Goal: Information Seeking & Learning: Learn about a topic

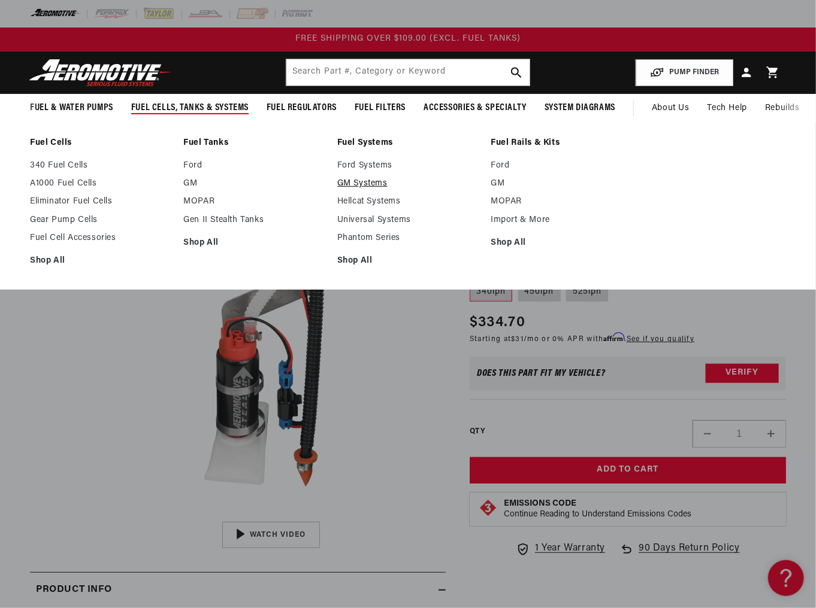
click at [372, 181] on link "GM Systems" at bounding box center [407, 183] width 141 height 11
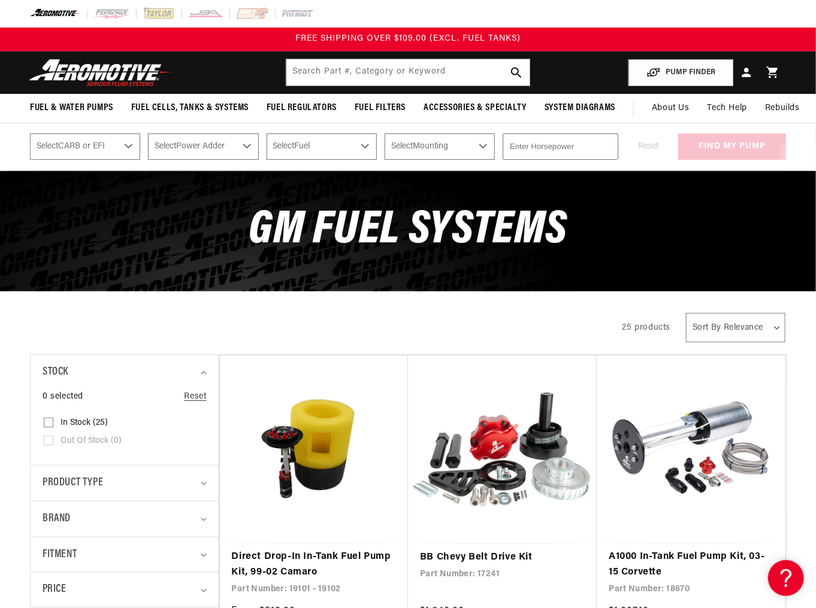
click at [223, 313] on div "All Products" at bounding box center [315, 327] width 571 height 34
click at [345, 550] on link "Direct Drop-In In-Tank Fuel Pump Kit, 99-02 Camaro" at bounding box center [314, 565] width 164 height 31
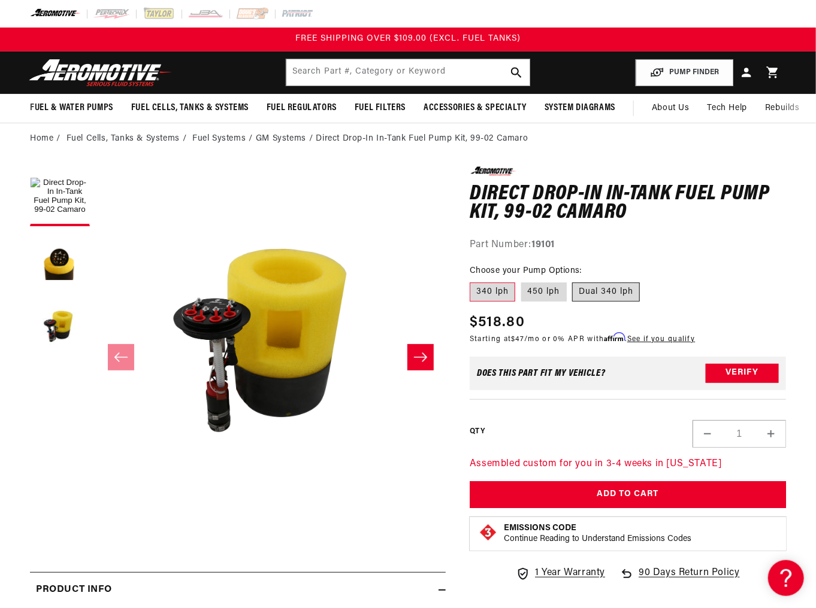
click at [579, 295] on label "Dual 340 lph" at bounding box center [606, 292] width 68 height 19
click at [573, 281] on input "Dual 340 lph" at bounding box center [572, 280] width 1 height 1
radio input "true"
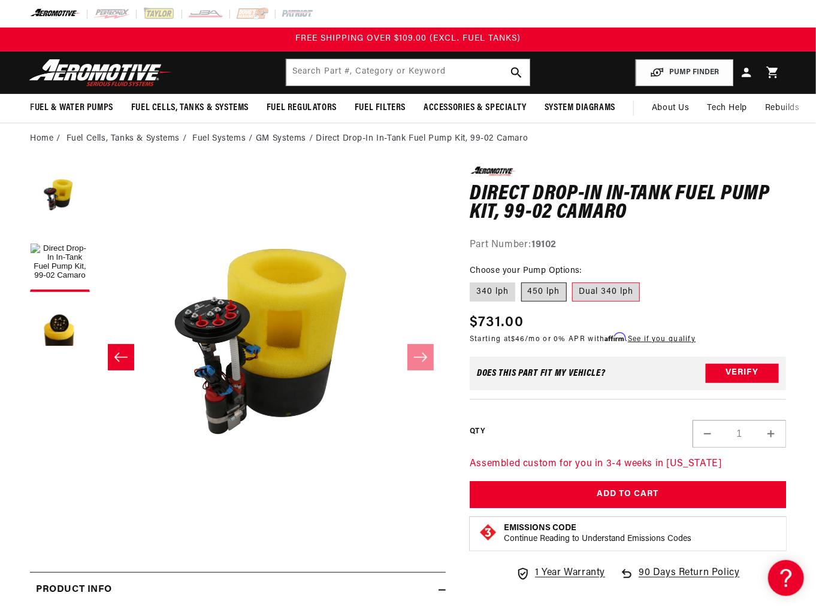
click at [547, 292] on label "450 lph" at bounding box center [544, 292] width 46 height 19
click at [522, 281] on input "450 lph" at bounding box center [521, 280] width 1 height 1
radio input "true"
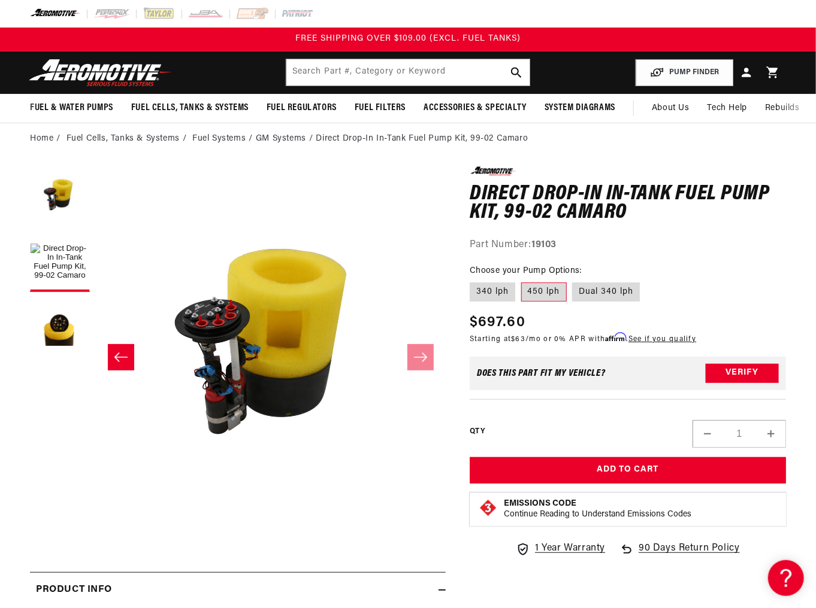
click at [557, 287] on label "450 lph" at bounding box center [544, 292] width 46 height 19
click at [522, 281] on input "450 lph" at bounding box center [521, 280] width 1 height 1
click at [551, 247] on strong "19103" at bounding box center [543, 245] width 25 height 10
copy strong "19103"
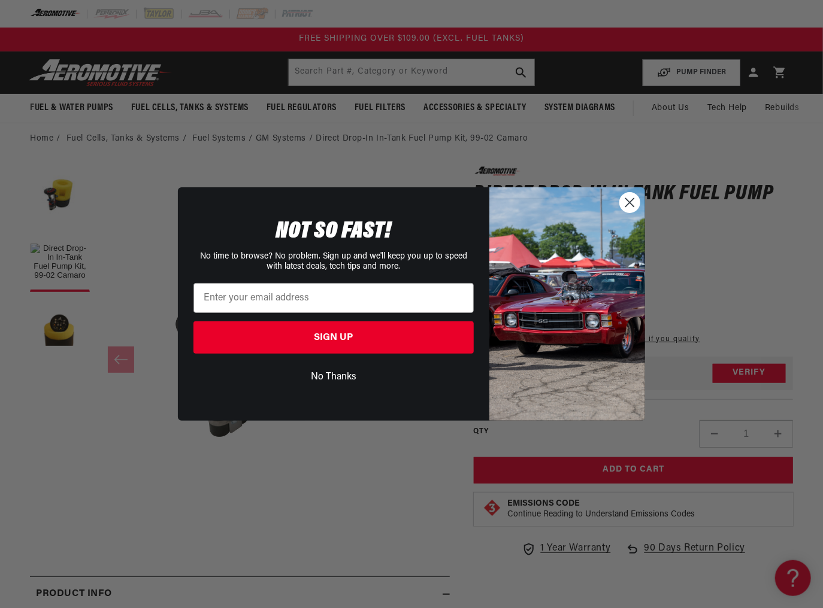
click at [103, 386] on div "Close dialog NOT SO FAST! No time to browse? No problem. Sign up and we'll keep…" at bounding box center [411, 304] width 823 height 608
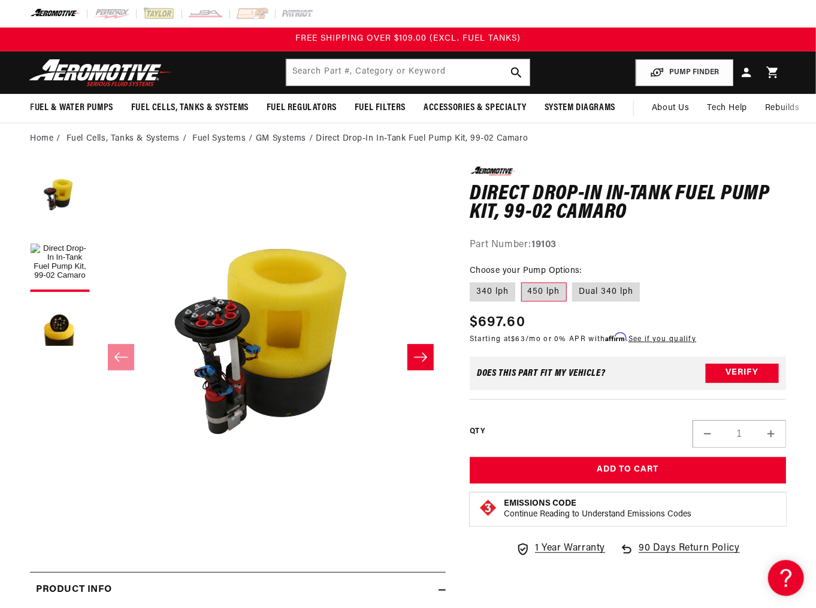
click at [80, 69] on img at bounding box center [101, 73] width 150 height 28
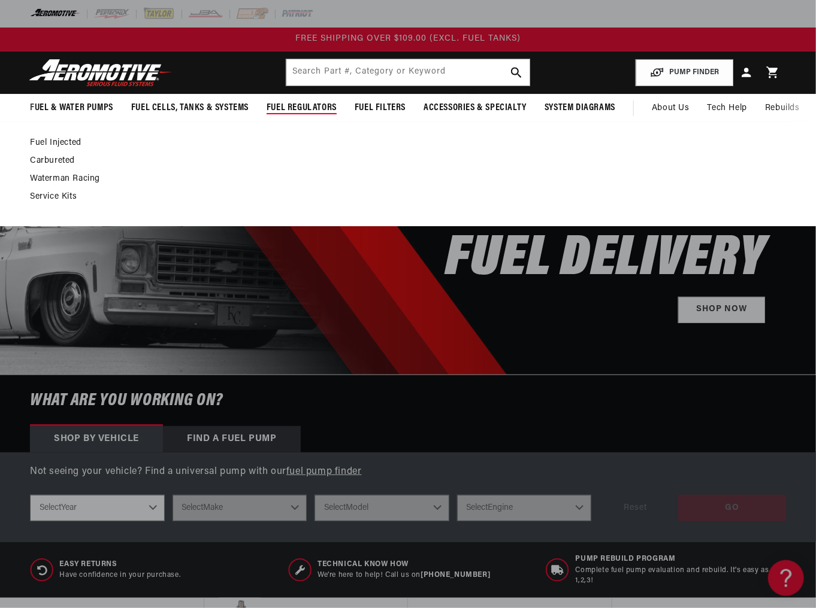
click at [56, 140] on link "Fuel Injected" at bounding box center [402, 143] width 744 height 11
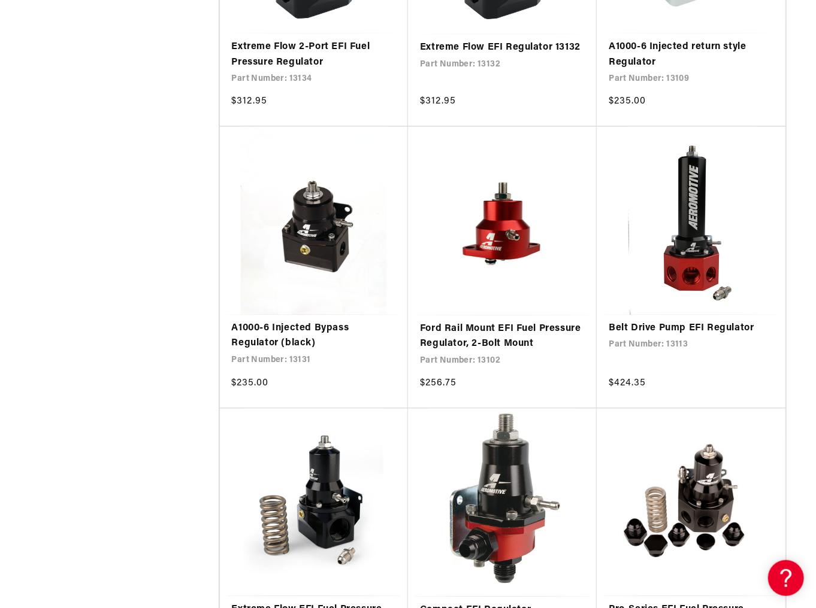
scroll to position [1246, 0]
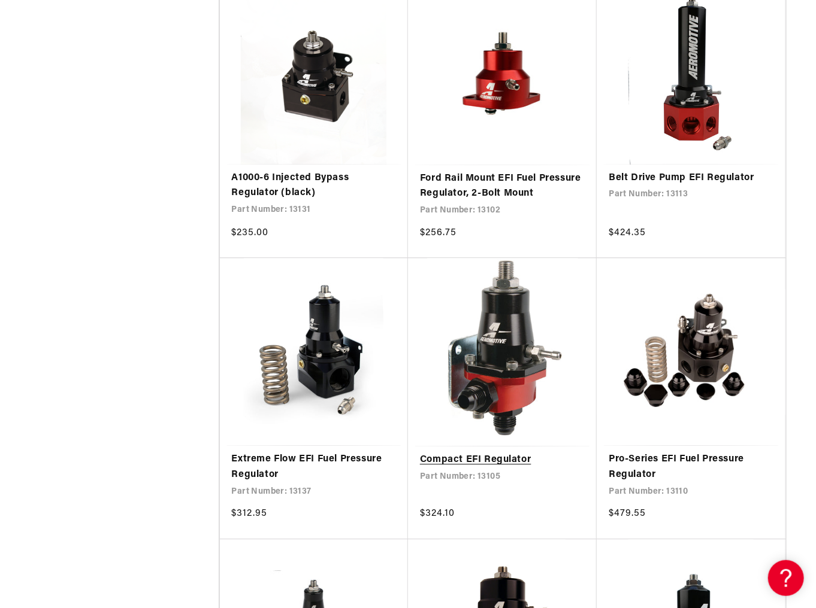
click at [499, 453] on link "Compact EFI Regulator" at bounding box center [502, 461] width 165 height 16
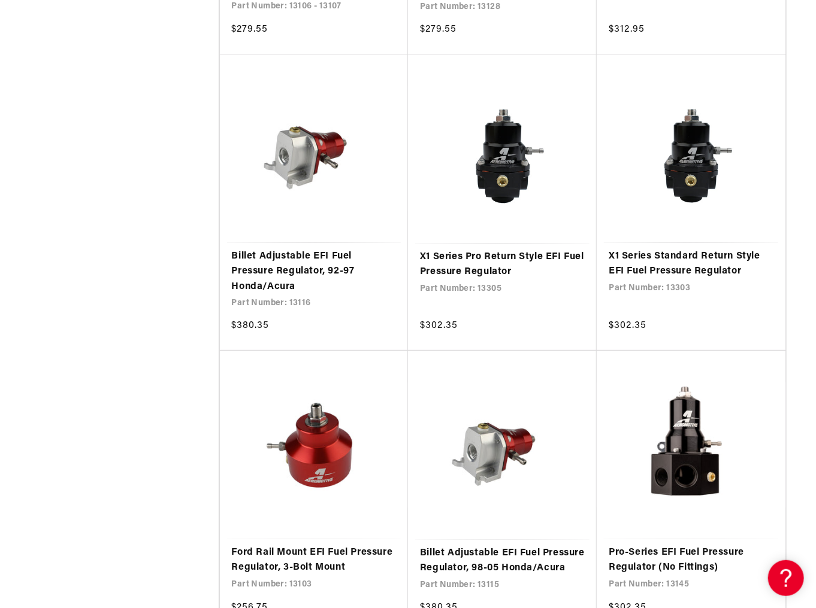
scroll to position [2491, 0]
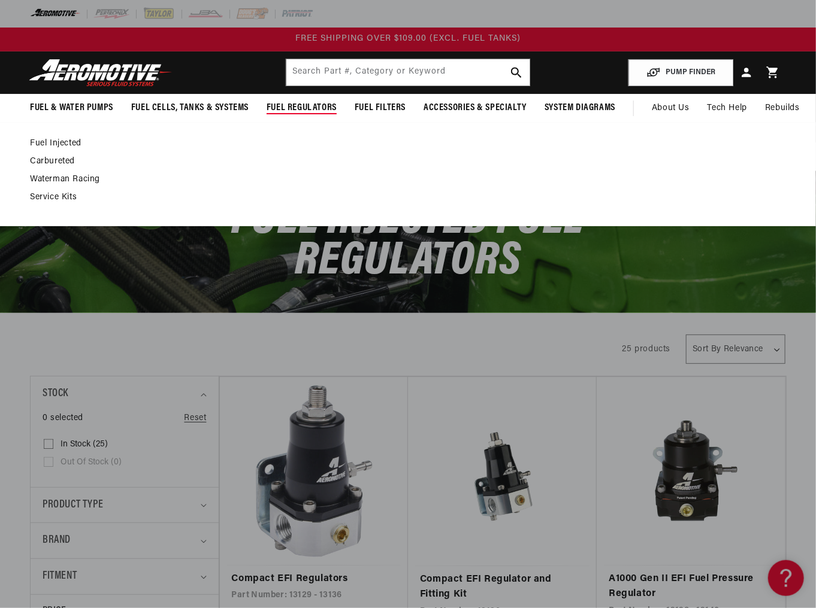
drag, startPoint x: 280, startPoint y: 104, endPoint x: 212, endPoint y: 141, distance: 76.9
click at [212, 141] on link "Fuel Injected" at bounding box center [402, 143] width 744 height 11
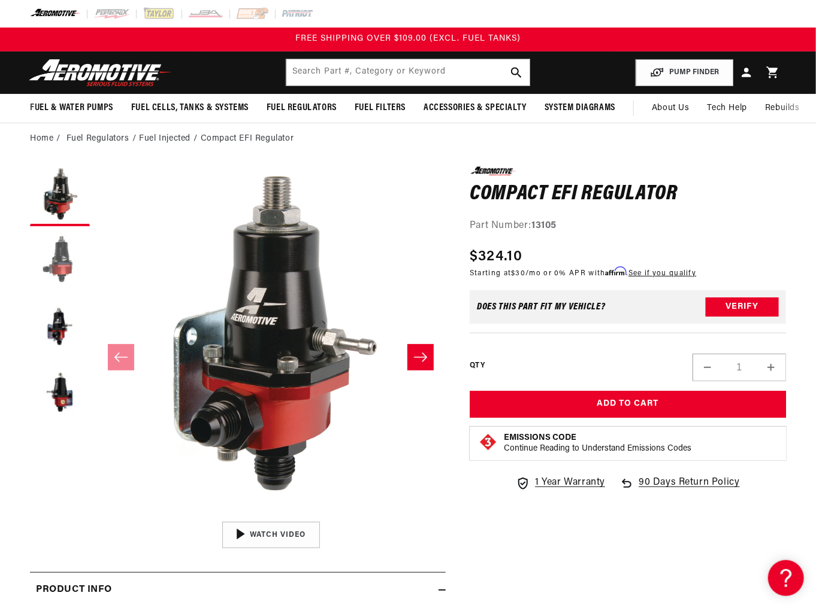
click at [57, 279] on button "Load image 2 in gallery view" at bounding box center [60, 262] width 60 height 60
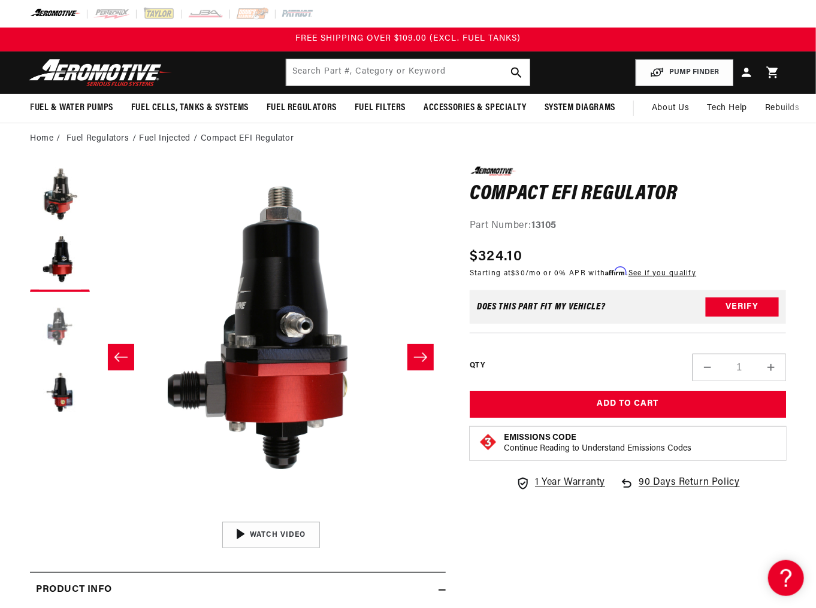
click at [60, 329] on button "Load image 3 in gallery view" at bounding box center [60, 328] width 60 height 60
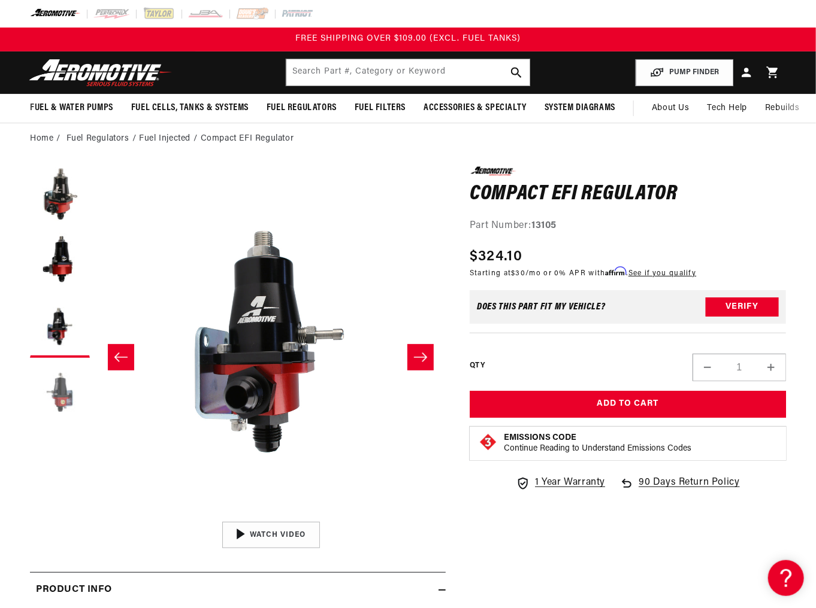
click at [62, 384] on button "Load image 4 in gallery view" at bounding box center [60, 394] width 60 height 60
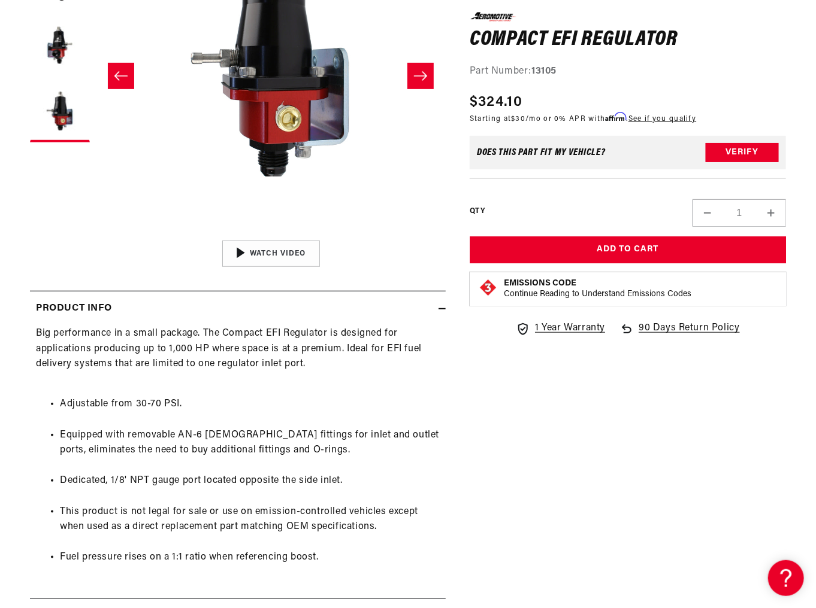
scroll to position [287, 0]
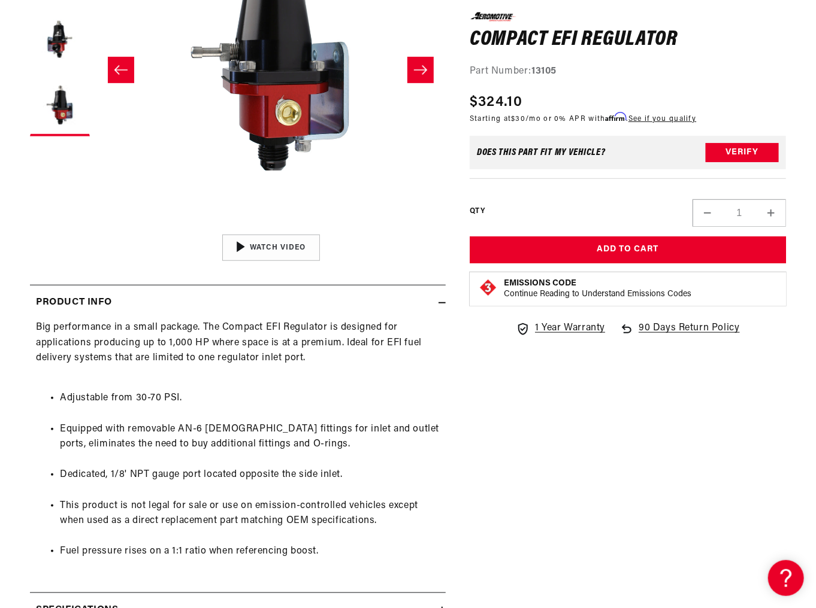
click at [284, 402] on li "Adjustable from 30-70 PSI." at bounding box center [250, 399] width 380 height 16
click at [378, 404] on li "Adjustable from 30-70 PSI." at bounding box center [250, 399] width 380 height 16
click at [384, 408] on ul "Adjustable from 30-70 PSI. Equipped with removable AN-6 male fittings for inlet…" at bounding box center [238, 475] width 404 height 199
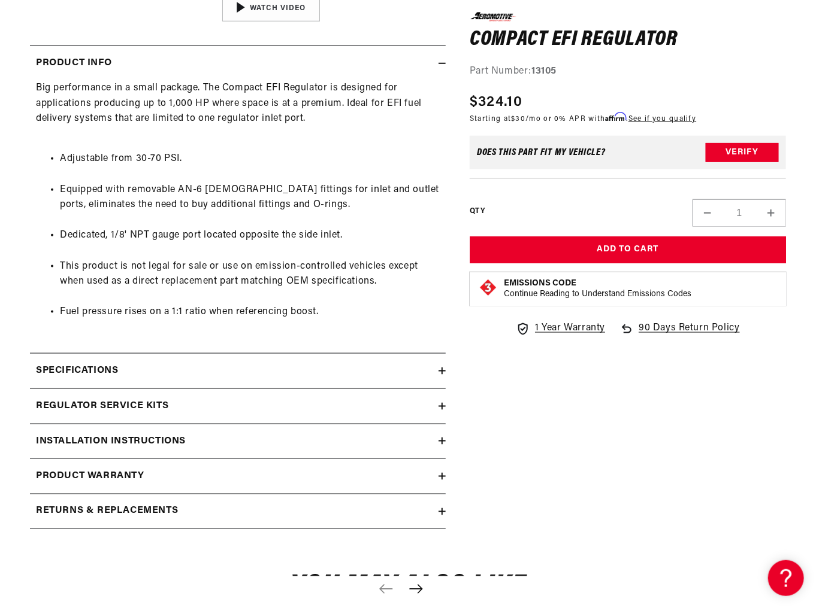
scroll to position [96, 0]
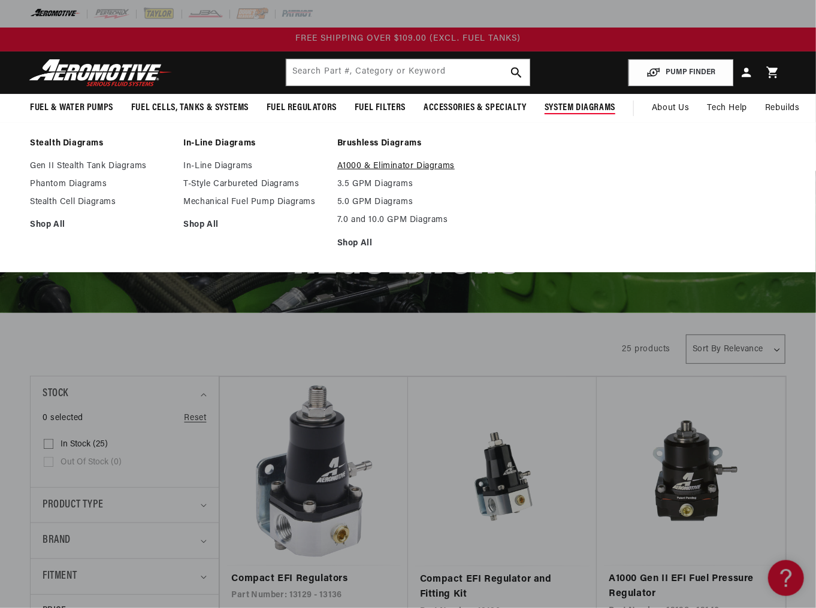
click at [398, 163] on link "A1000 & Eliminator Diagrams" at bounding box center [407, 166] width 141 height 11
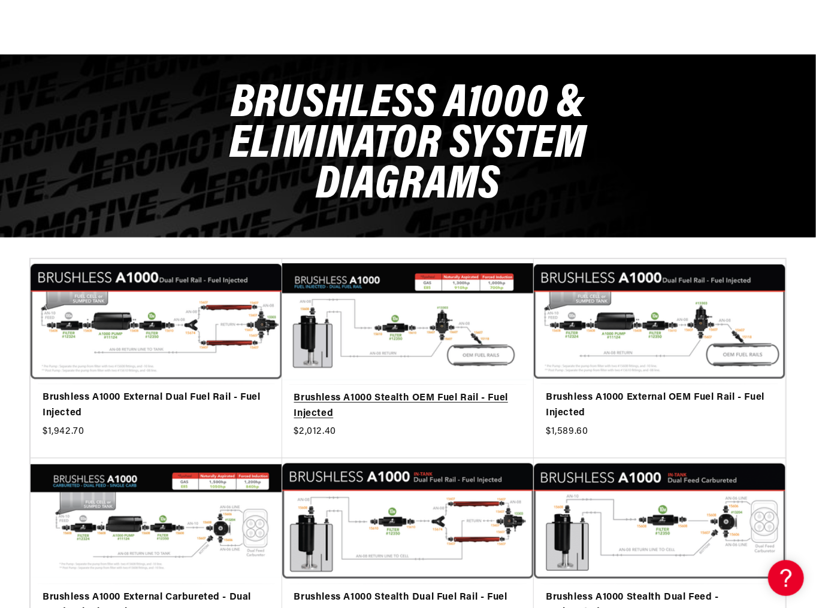
scroll to position [287, 0]
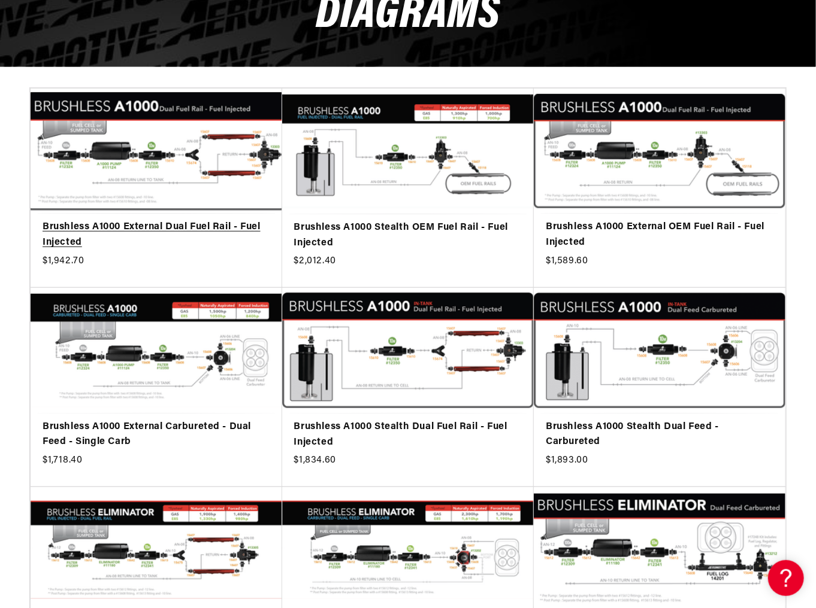
click at [176, 228] on link "Brushless A1000 External Dual Fuel Rail - Fuel Injected" at bounding box center [157, 235] width 228 height 31
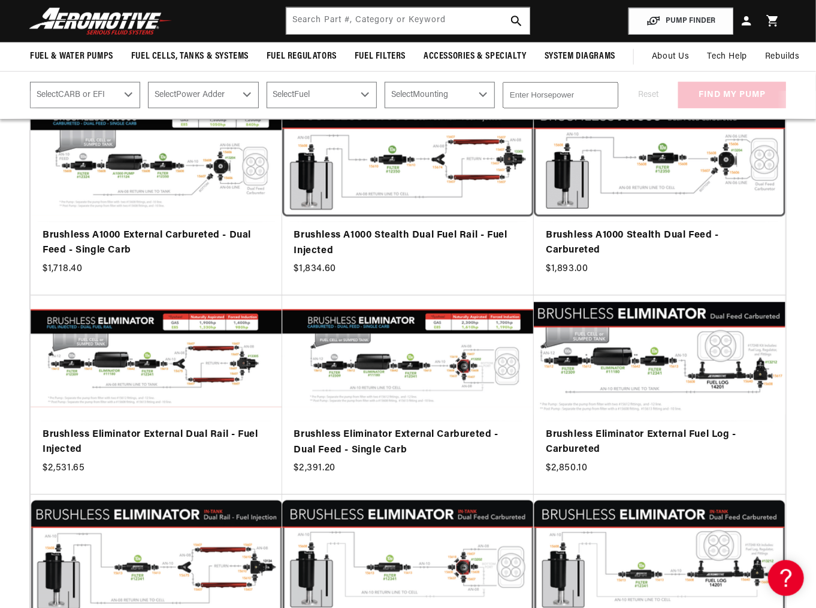
scroll to position [48, 0]
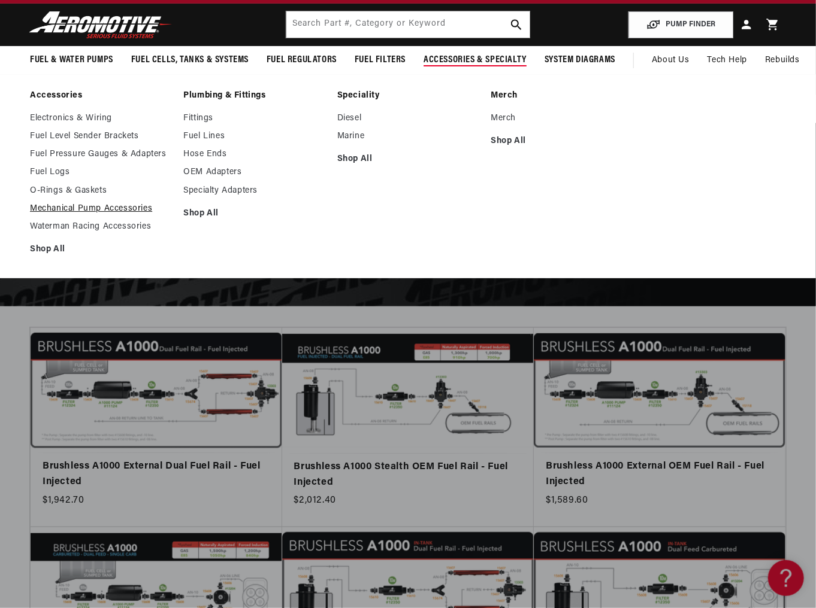
click at [96, 208] on link "Mechanical Pump Accessories" at bounding box center [100, 209] width 141 height 11
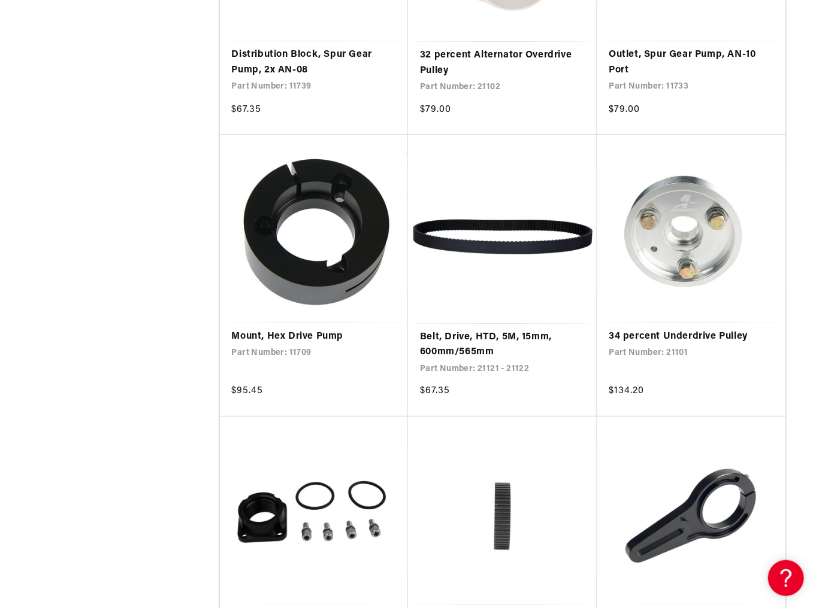
scroll to position [2156, 0]
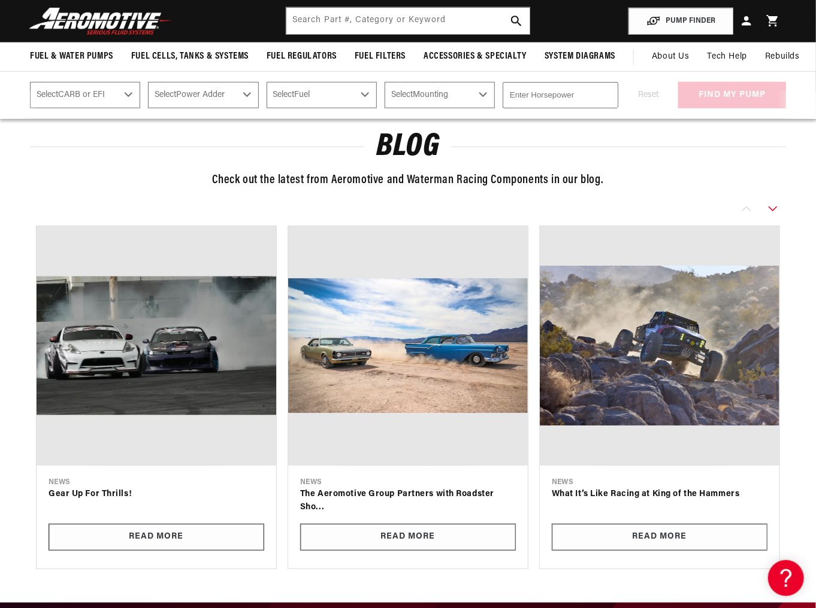
scroll to position [4120, 0]
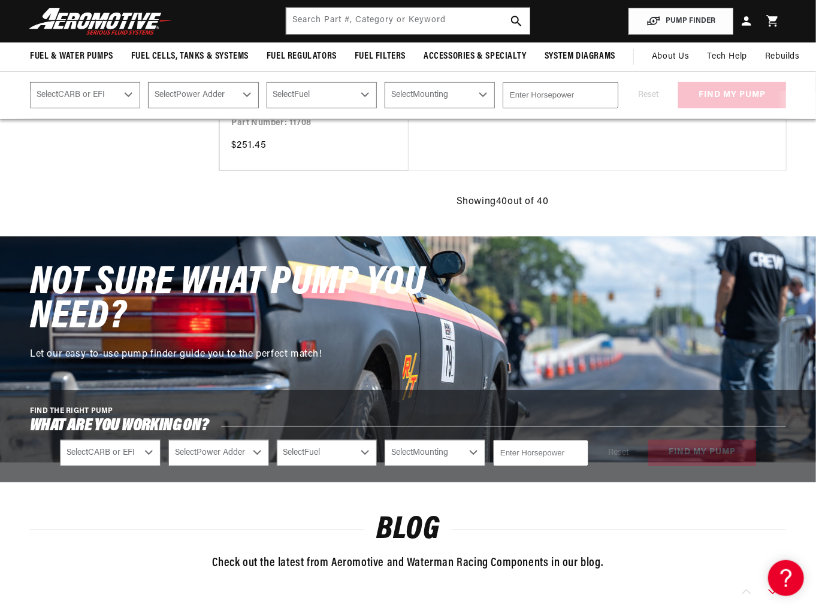
click at [190, 338] on div "NOT SURE WHAT PUMP YOU NEED? Let our easy-to-use pump finder guide you to the p…" at bounding box center [233, 319] width 407 height 106
click at [115, 452] on select "Select CARB or EFI Carbureted Fuel Injected" at bounding box center [110, 453] width 101 height 26
select select "Carbureted"
click at [60, 440] on select "Select CARB or EFI Carbureted Fuel Injected" at bounding box center [110, 453] width 101 height 26
select select "Carbureted"
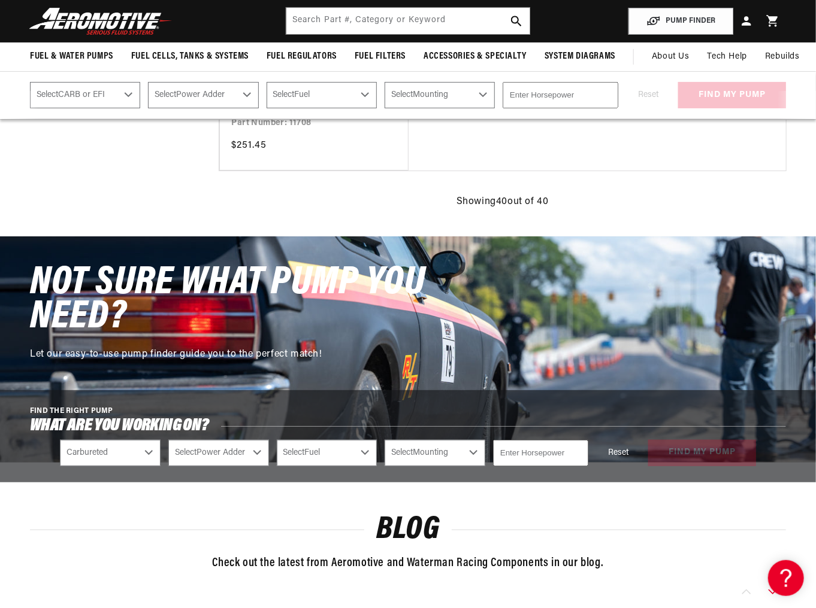
click at [214, 460] on select "Select Power Adder No - Naturally Aspirated Yes - Forced Induction" at bounding box center [218, 453] width 101 height 26
select select "No-Naturally-Aspirated"
click at [168, 440] on select "Select Power Adder No - Naturally Aspirated Yes - Forced Induction" at bounding box center [218, 453] width 101 height 26
select select "No-Naturally-Aspirated"
click at [328, 453] on select "Select Fuel E85 Gas" at bounding box center [327, 453] width 101 height 26
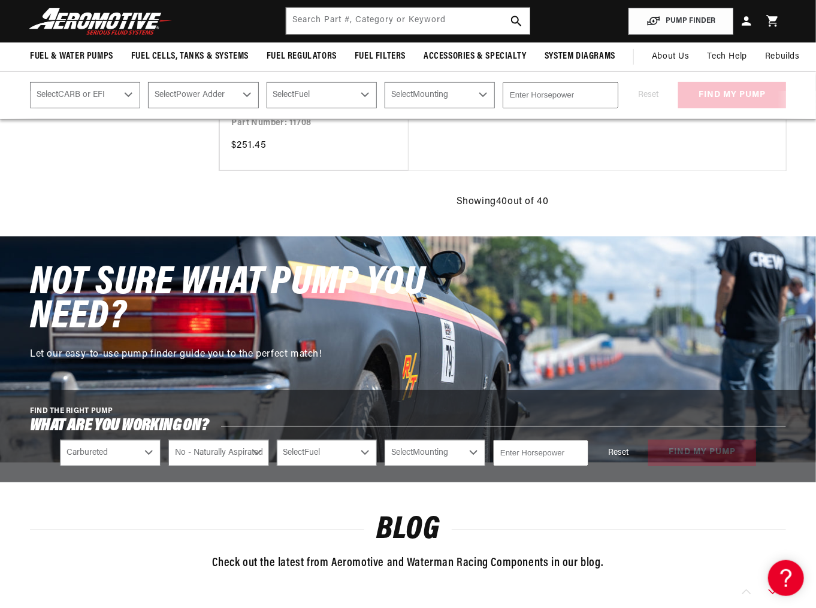
select select "Gas"
click at [277, 440] on select "Select Fuel E85 Gas" at bounding box center [327, 453] width 101 height 26
select select "Gas"
click at [419, 458] on select "Select Mounting External In-Tank" at bounding box center [434, 453] width 101 height 26
select select "In-Tank"
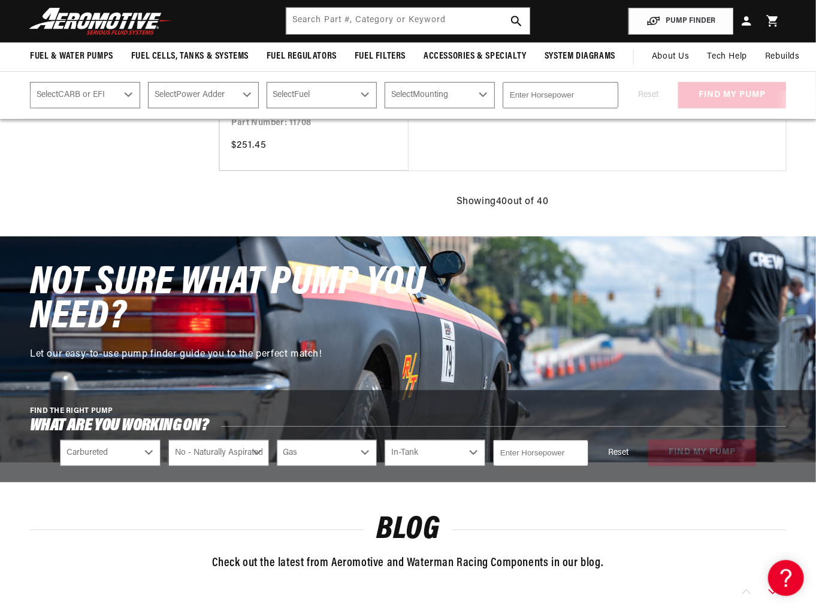
click at [384, 440] on select "Select Mounting External In-Tank" at bounding box center [434, 453] width 101 height 26
select select "In-Tank"
click at [537, 454] on input "number" at bounding box center [540, 453] width 95 height 26
type input "1200"
drag, startPoint x: 491, startPoint y: 499, endPoint x: 505, endPoint y: 501, distance: 13.8
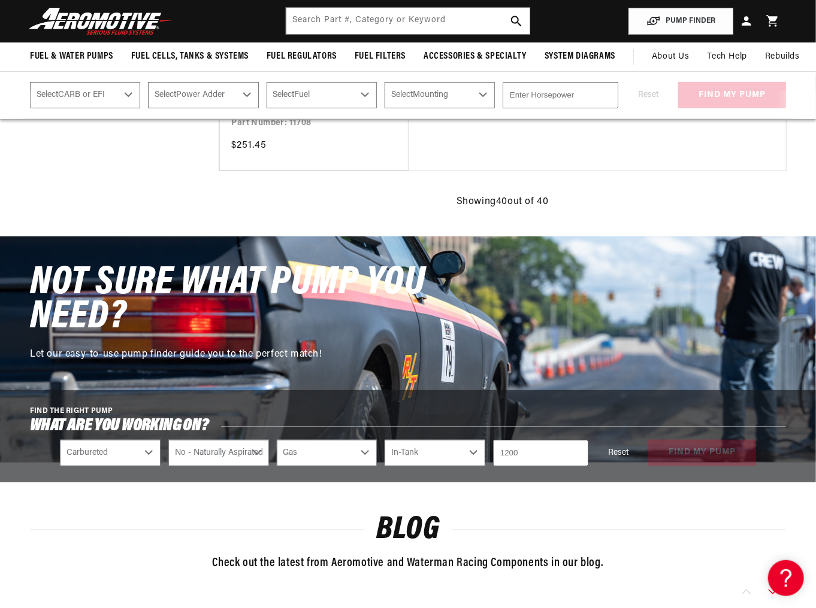
click at [715, 458] on button "find my pump" at bounding box center [702, 453] width 108 height 27
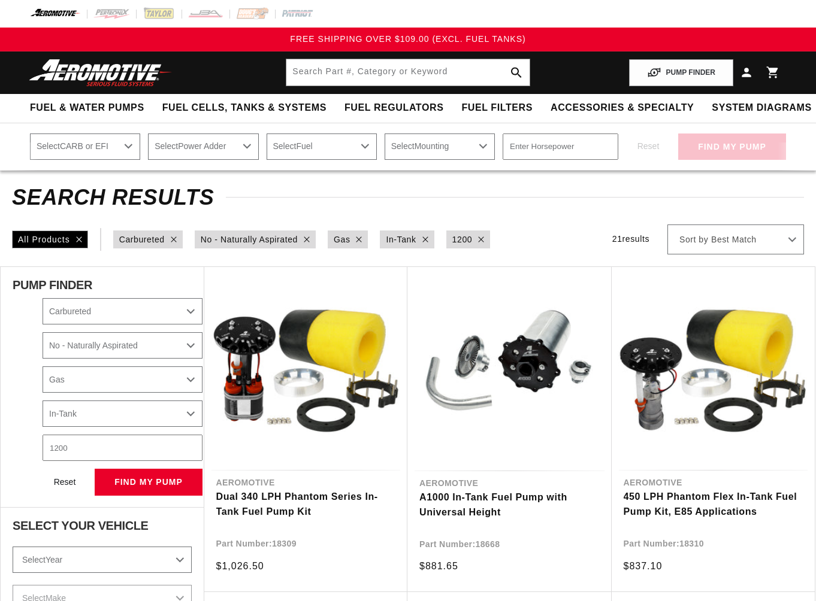
select select "Carbureted"
select select "No-Naturally-Aspirated"
select select "Gas"
select select "In-Tank"
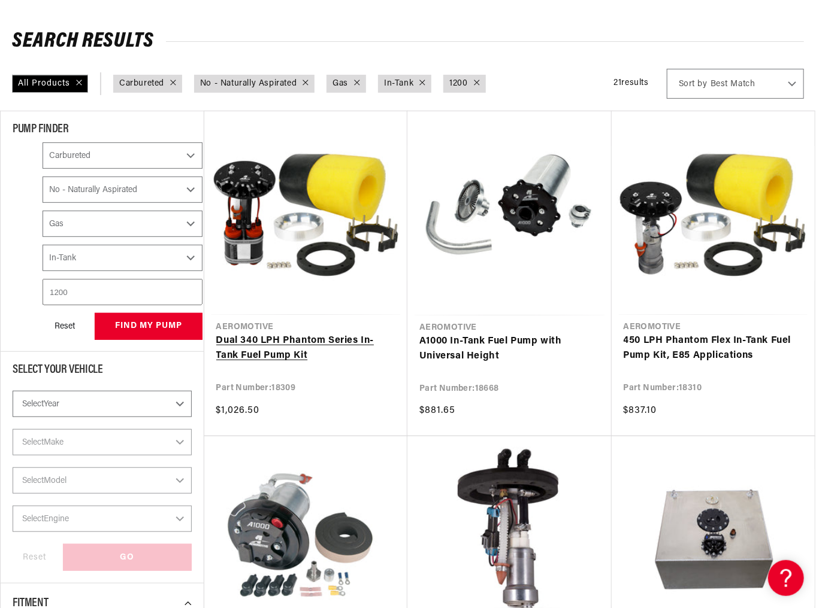
scroll to position [383, 0]
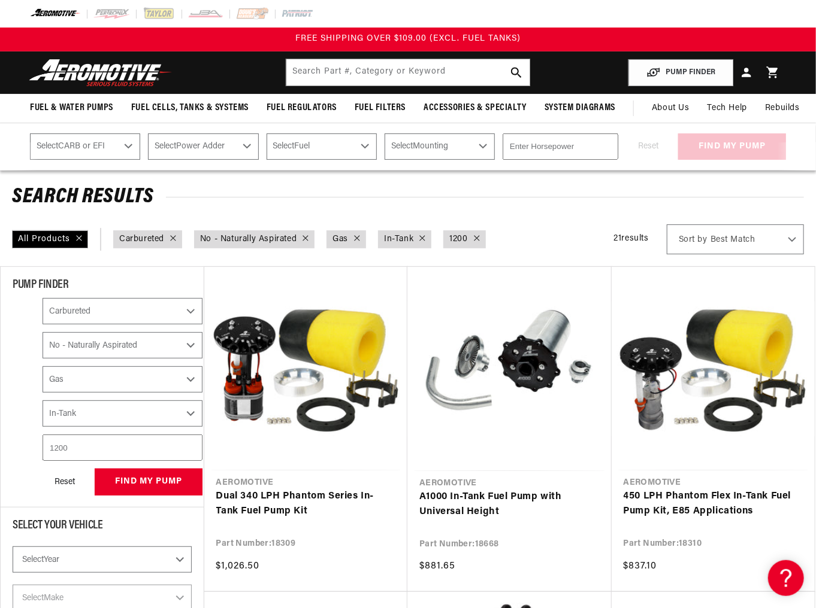
click at [67, 74] on img at bounding box center [101, 73] width 150 height 28
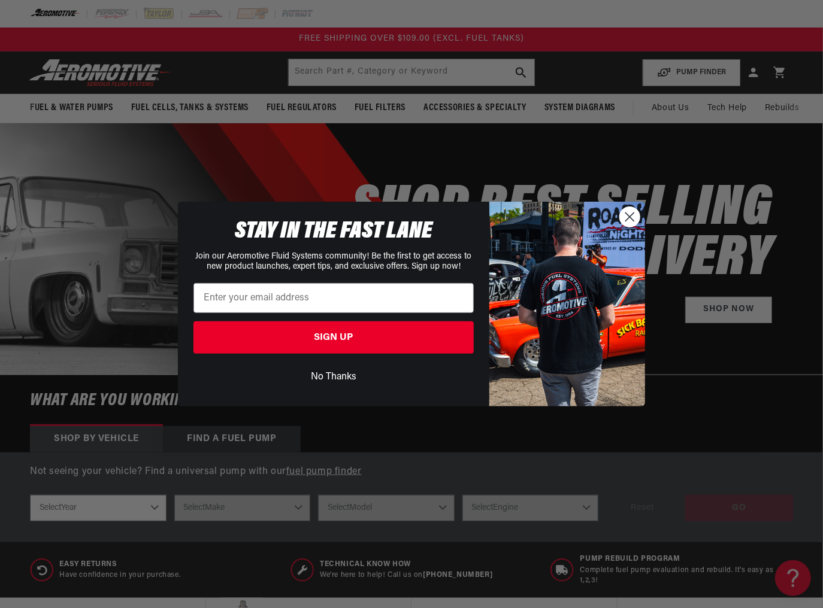
click at [630, 218] on circle "Close dialog" at bounding box center [630, 217] width 20 height 20
